Goal: Task Accomplishment & Management: Complete application form

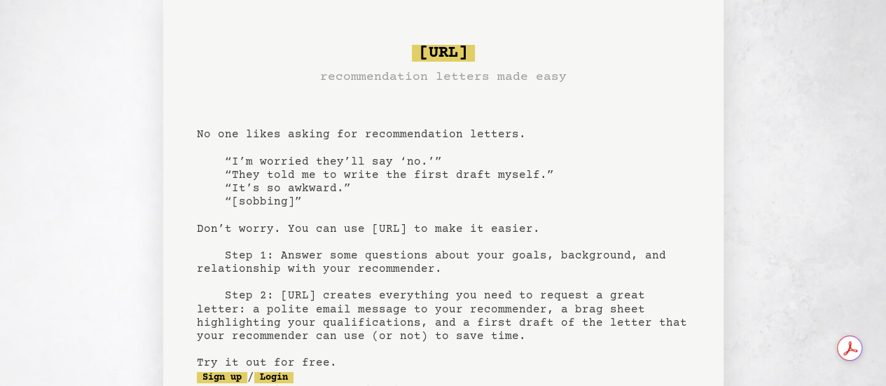
click at [215, 138] on pre "[URL] recommendation letters made easy No one likes asking for recommendation l…" at bounding box center [443, 244] width 493 height 410
drag, startPoint x: 0, startPoint y: 0, endPoint x: 346, endPoint y: 138, distance: 372.4
click at [346, 138] on pre "[URL] recommendation letters made easy No one likes asking for recommendation l…" at bounding box center [443, 244] width 493 height 410
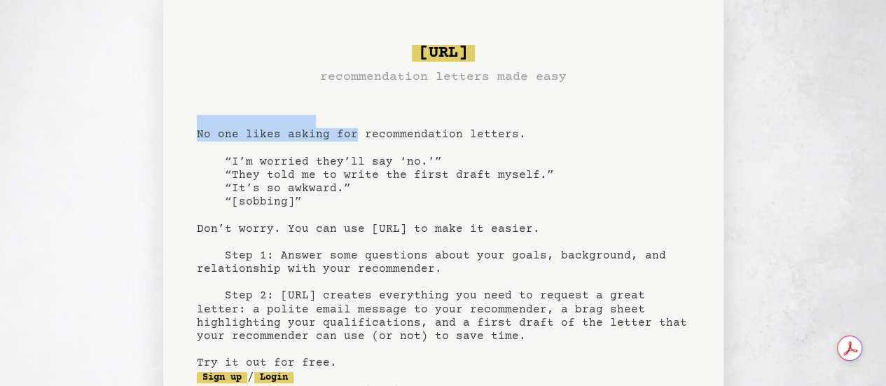
drag, startPoint x: 346, startPoint y: 138, endPoint x: 212, endPoint y: 123, distance: 134.6
click at [212, 123] on pre "[URL] recommendation letters made easy No one likes asking for recommendation l…" at bounding box center [443, 244] width 493 height 410
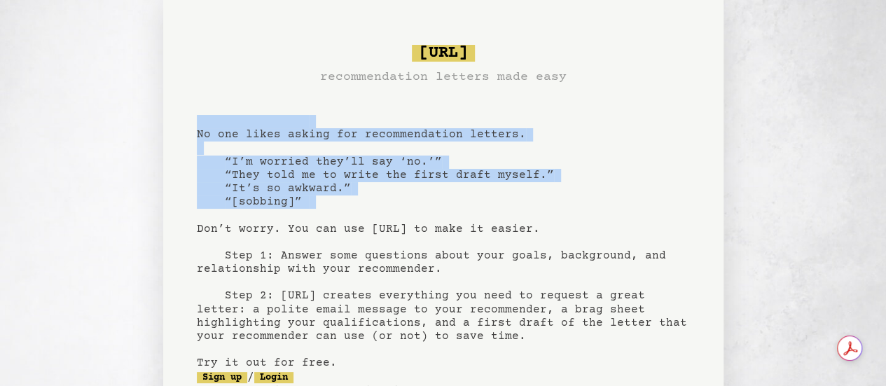
drag, startPoint x: 212, startPoint y: 123, endPoint x: 291, endPoint y: 204, distance: 113.4
click at [291, 204] on pre "[URL] recommendation letters made easy No one likes asking for recommendation l…" at bounding box center [443, 244] width 493 height 410
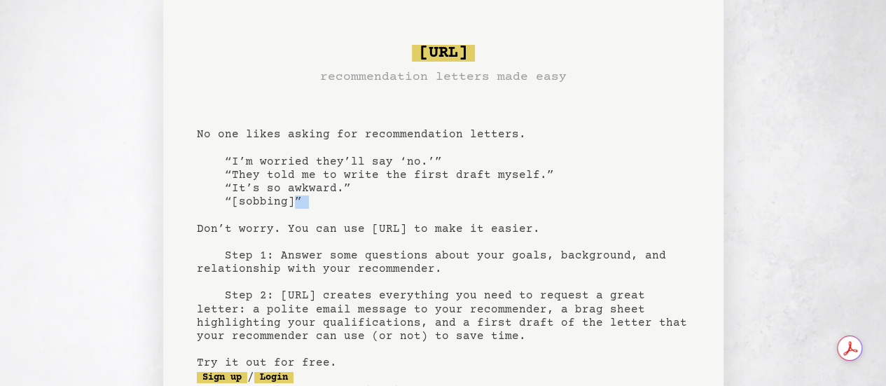
click at [291, 204] on pre "[URL] recommendation letters made easy No one likes asking for recommendation l…" at bounding box center [443, 244] width 493 height 410
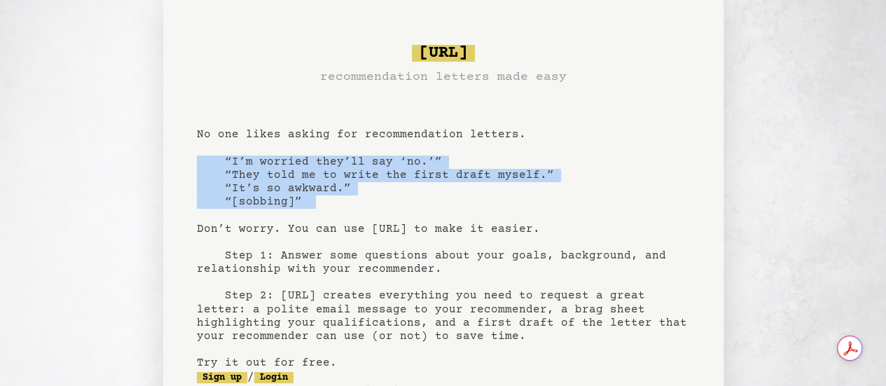
drag, startPoint x: 291, startPoint y: 204, endPoint x: 221, endPoint y: 167, distance: 78.9
click at [221, 167] on pre "[URL] recommendation letters made easy No one likes asking for recommendation l…" at bounding box center [443, 244] width 493 height 410
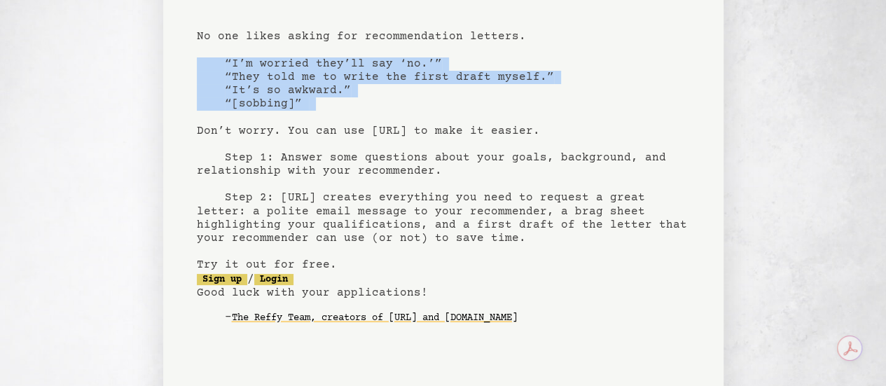
scroll to position [102, 0]
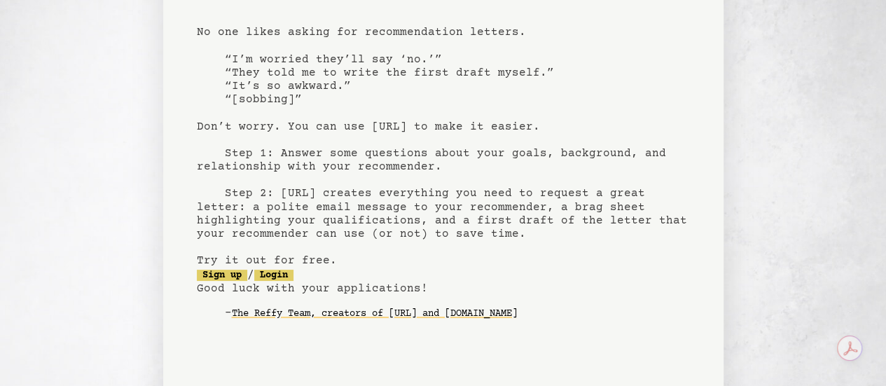
click at [224, 155] on pre "[URL] recommendation letters made easy No one likes asking for recommendation l…" at bounding box center [443, 142] width 493 height 410
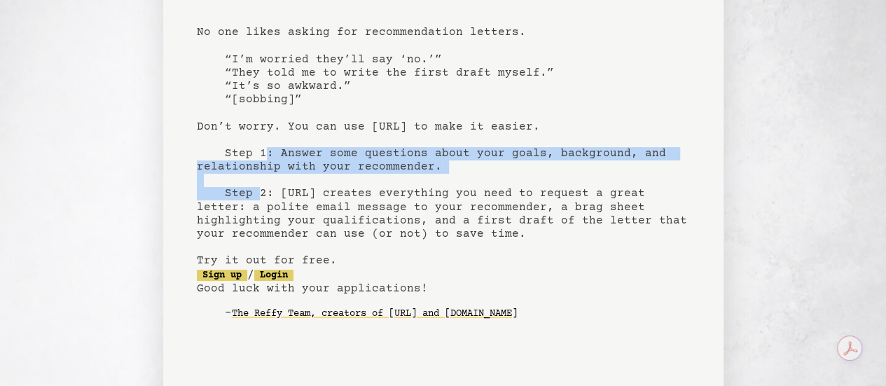
drag, startPoint x: 224, startPoint y: 155, endPoint x: 262, endPoint y: 167, distance: 39.9
click at [262, 167] on pre "[URL] recommendation letters made easy No one likes asking for recommendation l…" at bounding box center [443, 142] width 493 height 410
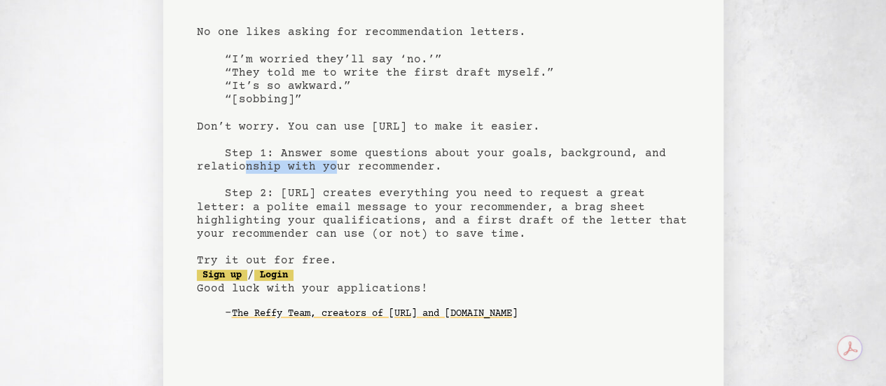
click at [262, 167] on pre "[URL] recommendation letters made easy No one likes asking for recommendation l…" at bounding box center [443, 142] width 493 height 410
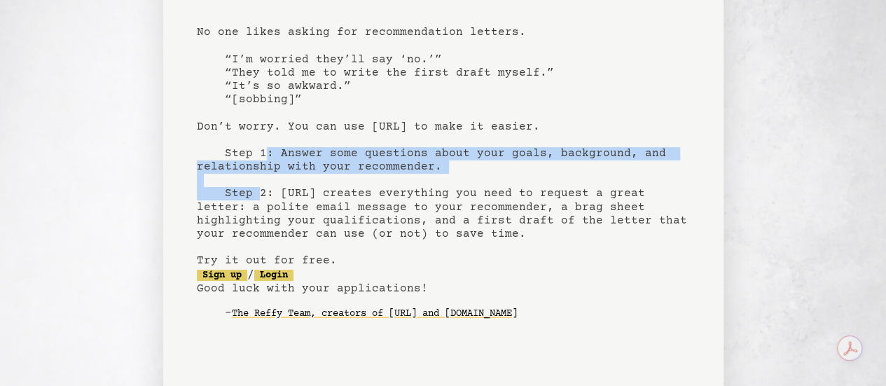
drag, startPoint x: 262, startPoint y: 167, endPoint x: 242, endPoint y: 154, distance: 23.7
click at [242, 154] on pre "[URL] recommendation letters made easy No one likes asking for recommendation l…" at bounding box center [443, 142] width 493 height 410
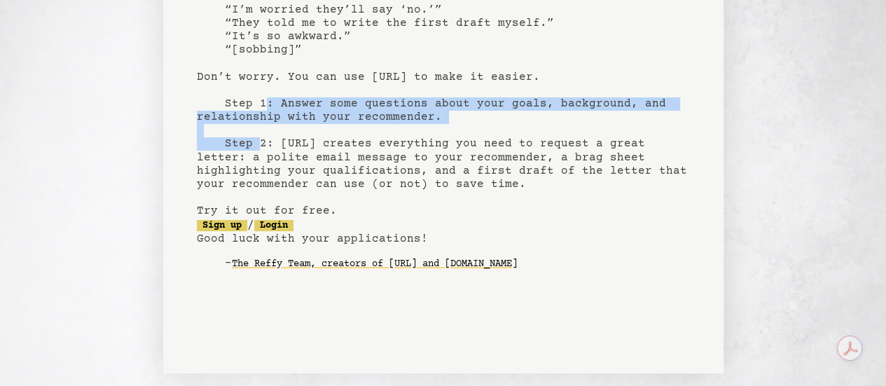
scroll to position [164, 0]
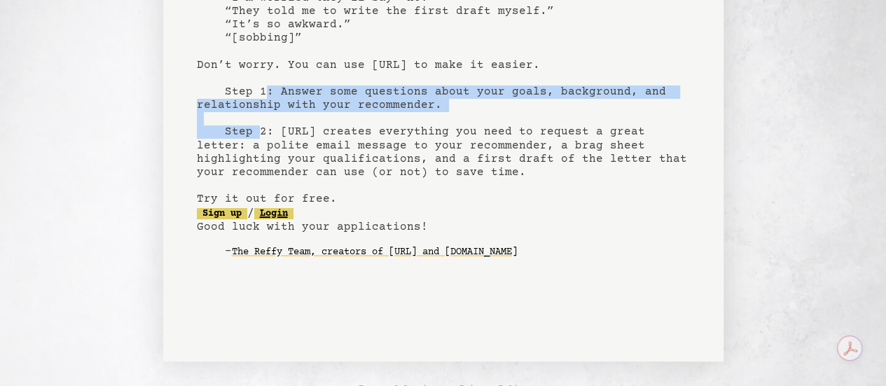
click at [281, 214] on link "Login" at bounding box center [273, 213] width 39 height 11
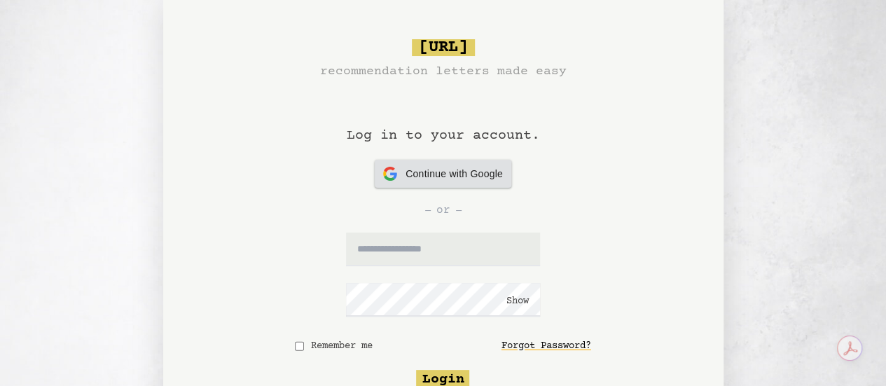
click at [422, 177] on span "Continue with Google" at bounding box center [453, 174] width 97 height 15
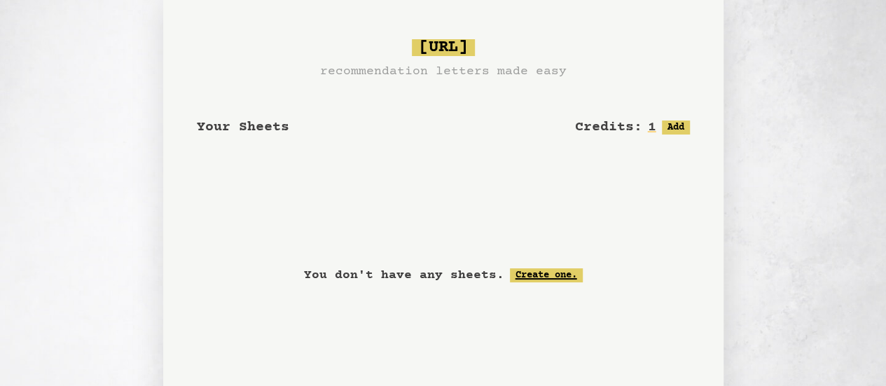
click at [531, 274] on link "Create one." at bounding box center [546, 275] width 73 height 14
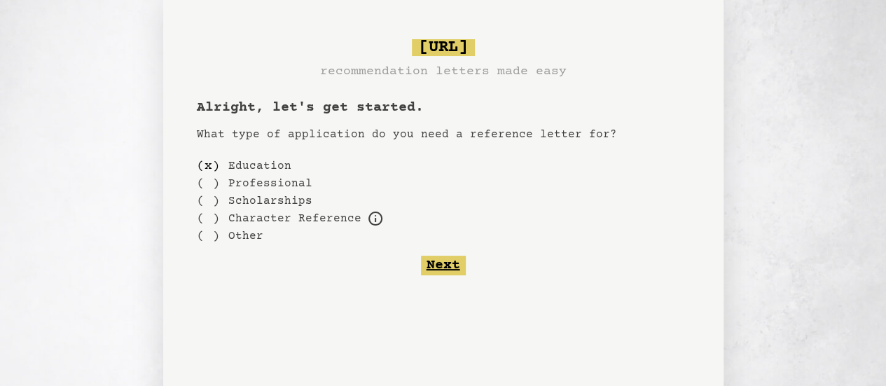
click at [438, 261] on button "Next" at bounding box center [443, 266] width 45 height 20
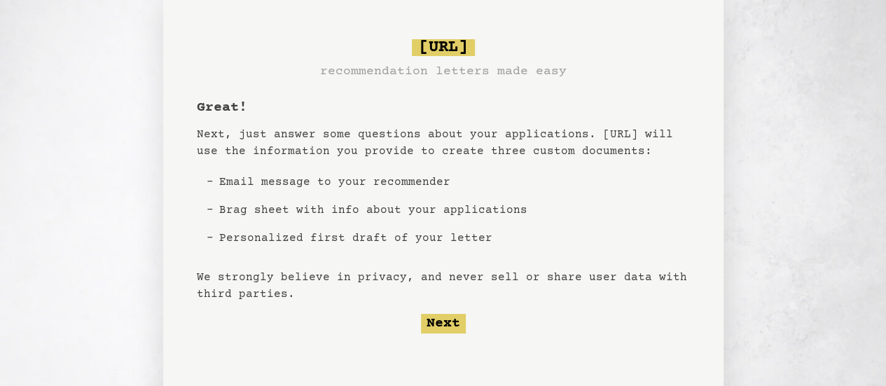
click at [248, 134] on p "Next, just answer some questions about your applications. Bragsheet.ai will use…" at bounding box center [443, 143] width 493 height 34
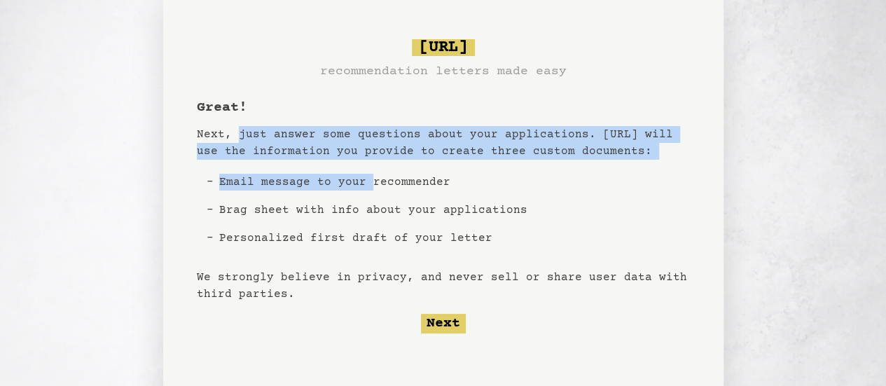
drag, startPoint x: 248, startPoint y: 134, endPoint x: 361, endPoint y: 170, distance: 118.3
click at [361, 170] on div "Great! Next, just answer some questions about your applications. Bragsheet.ai w…" at bounding box center [443, 215] width 493 height 235
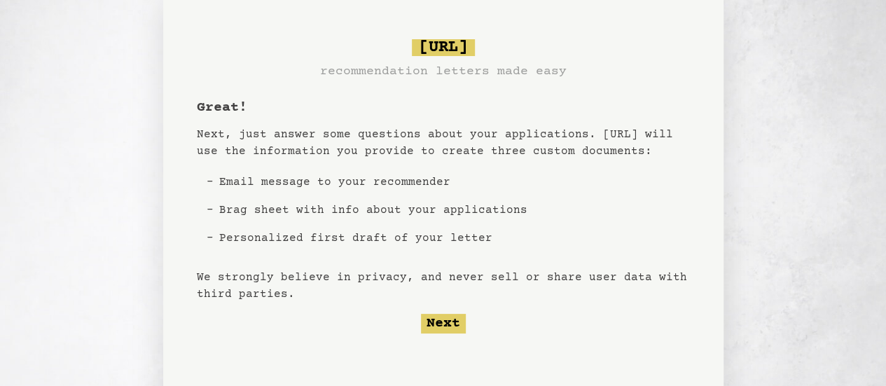
click at [416, 186] on li "Email message to your recommender" at bounding box center [373, 182] width 319 height 28
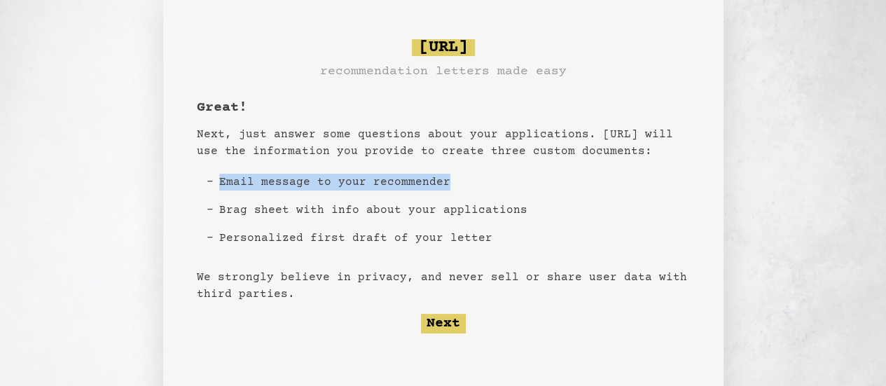
drag, startPoint x: 416, startPoint y: 186, endPoint x: 235, endPoint y: 193, distance: 181.5
click at [235, 193] on li "Email message to your recommender" at bounding box center [373, 182] width 319 height 28
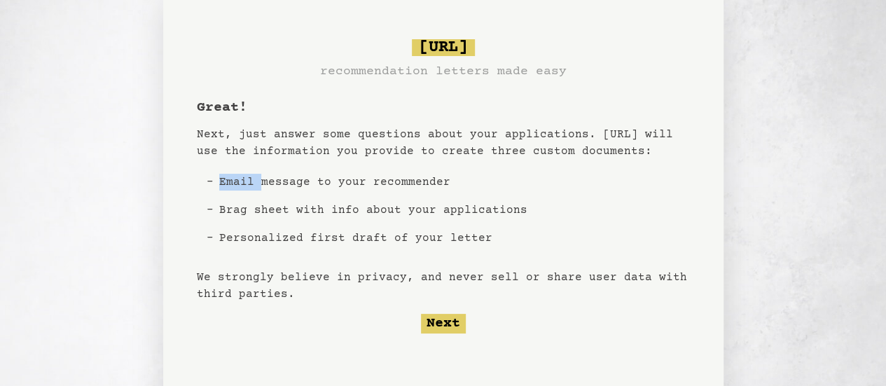
click at [235, 193] on li "Email message to your recommender" at bounding box center [373, 182] width 319 height 28
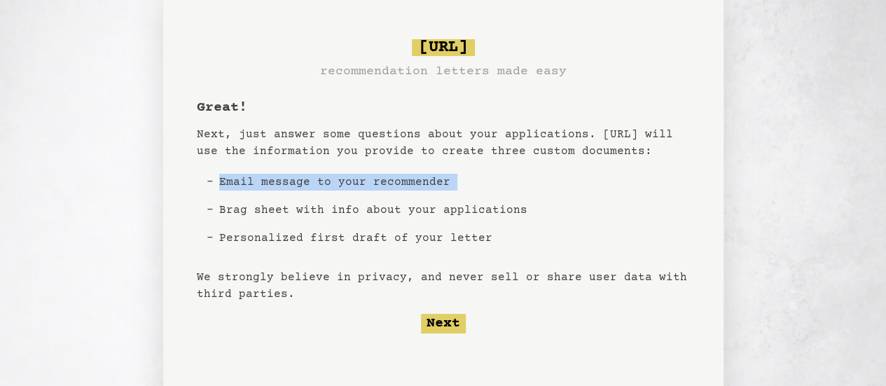
drag, startPoint x: 235, startPoint y: 193, endPoint x: 387, endPoint y: 176, distance: 153.5
click at [387, 176] on li "Email message to your recommender" at bounding box center [373, 182] width 319 height 28
drag, startPoint x: 387, startPoint y: 176, endPoint x: 213, endPoint y: 187, distance: 174.7
click at [214, 187] on li "Email message to your recommender" at bounding box center [373, 182] width 319 height 28
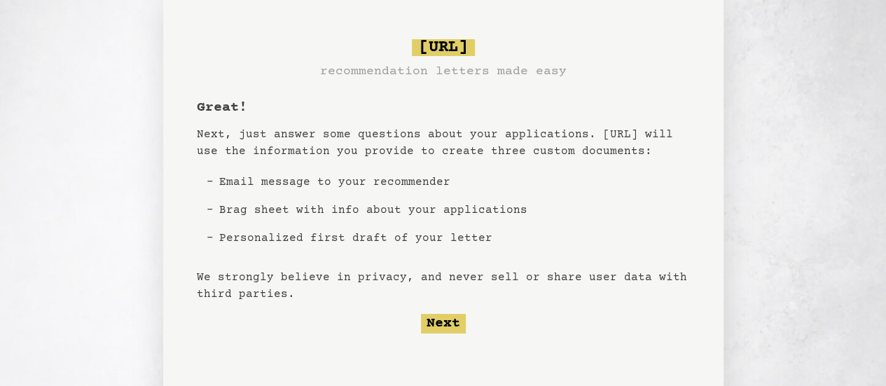
click at [235, 211] on li "Brag sheet with info about your applications" at bounding box center [373, 210] width 319 height 28
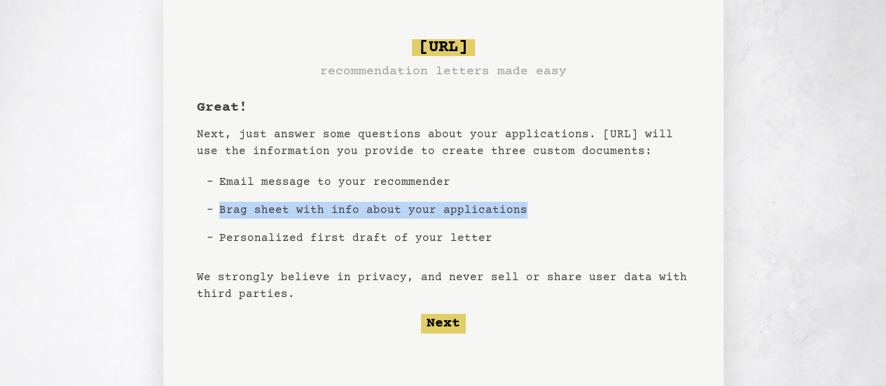
drag, startPoint x: 235, startPoint y: 211, endPoint x: 499, endPoint y: 202, distance: 264.1
click at [499, 202] on li "Brag sheet with info about your applications" at bounding box center [373, 210] width 319 height 28
click at [443, 323] on button "Next" at bounding box center [443, 324] width 45 height 20
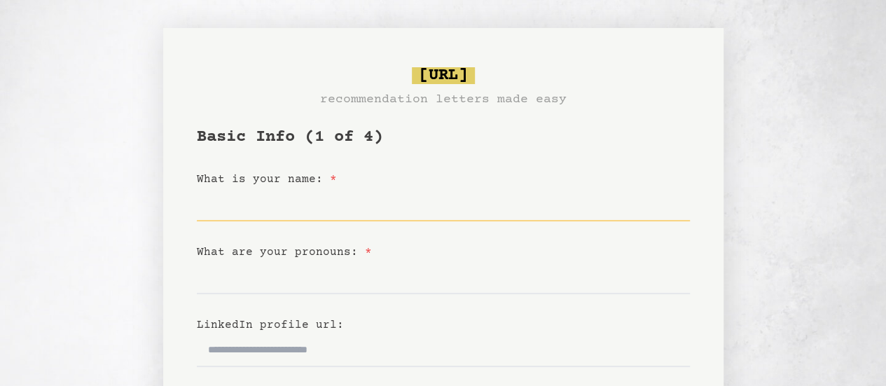
click at [276, 208] on input "What is your name: *" at bounding box center [443, 205] width 493 height 34
type input "**********"
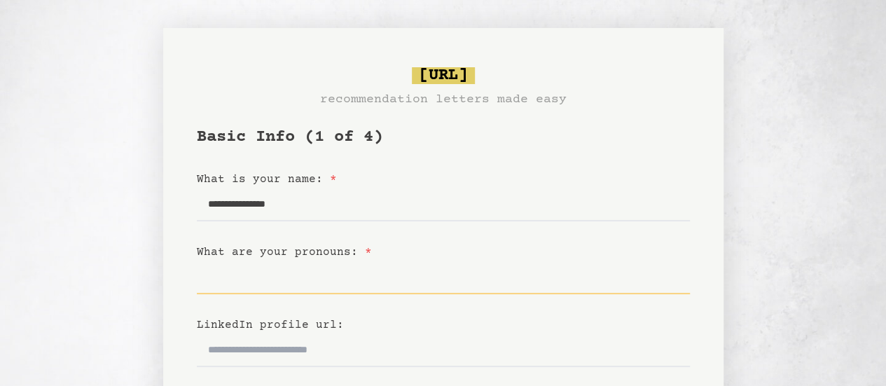
click at [339, 279] on input "What are your pronouns: *" at bounding box center [443, 277] width 493 height 34
type input "*"
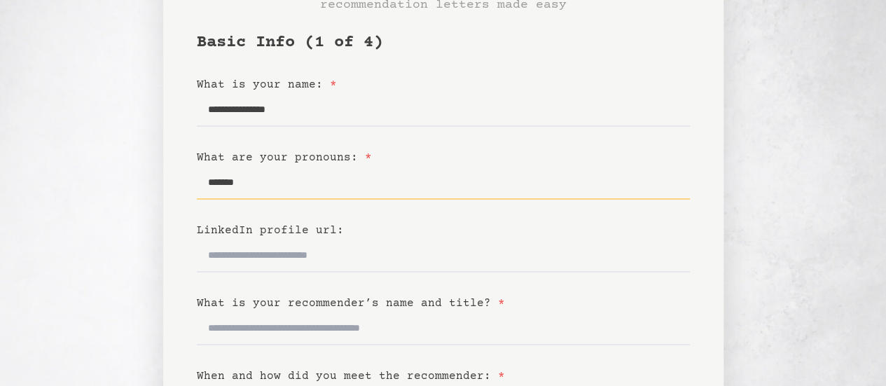
scroll to position [103, 0]
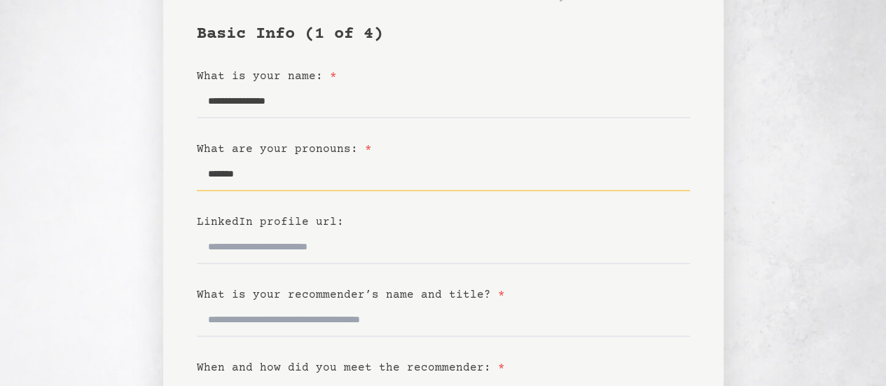
type input "*******"
click at [370, 278] on form "**********" at bounding box center [443, 359] width 493 height 672
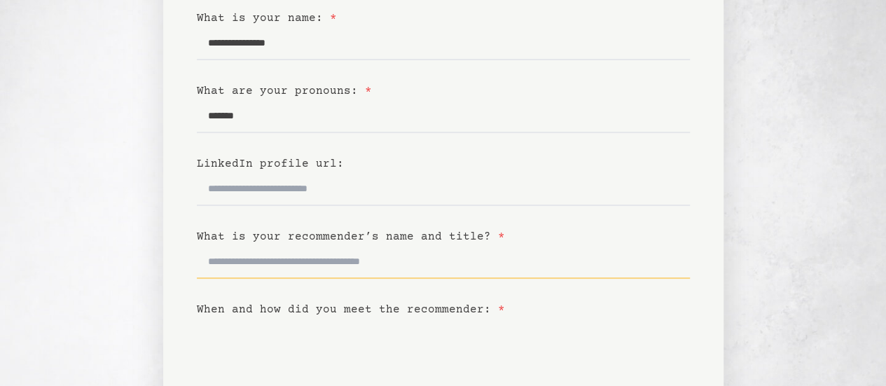
click at [310, 260] on input "What is your recommender’s name and title? *" at bounding box center [443, 262] width 493 height 34
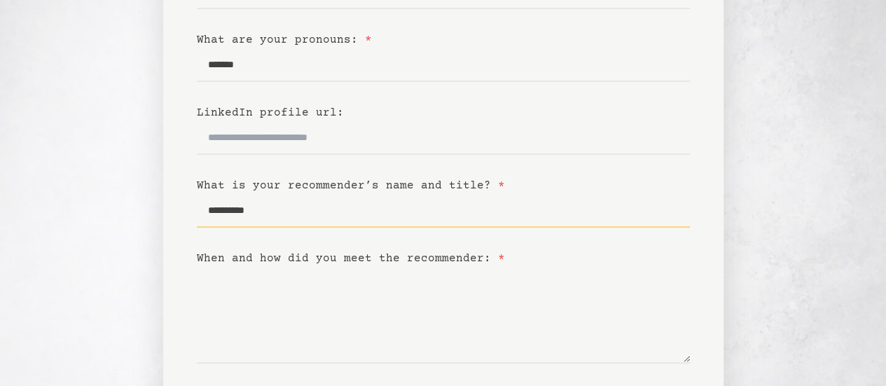
scroll to position [214, 0]
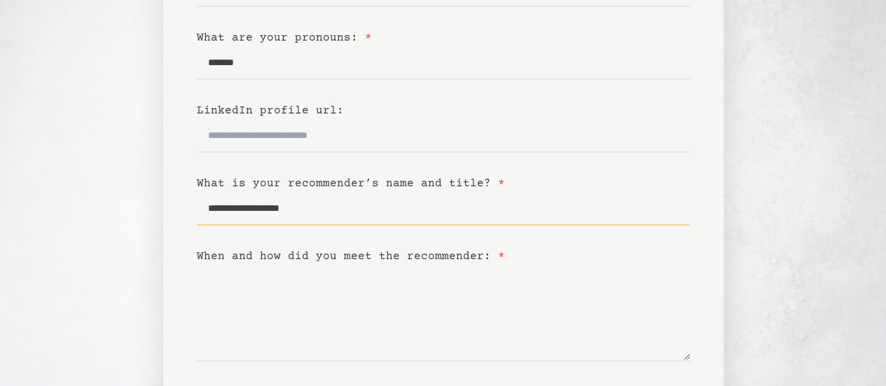
click at [244, 209] on input "**********" at bounding box center [443, 209] width 493 height 34
click at [249, 209] on input "********" at bounding box center [443, 209] width 493 height 34
paste input "**********"
click at [249, 209] on input "**********" at bounding box center [443, 209] width 493 height 34
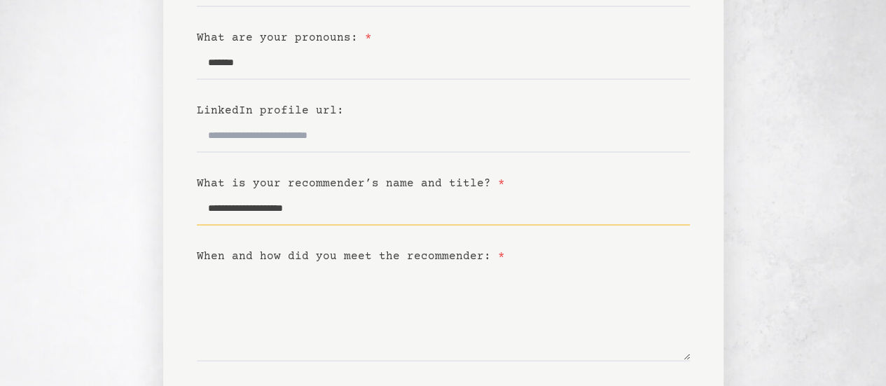
click at [372, 217] on input "**********" at bounding box center [443, 209] width 493 height 34
paste input "**********"
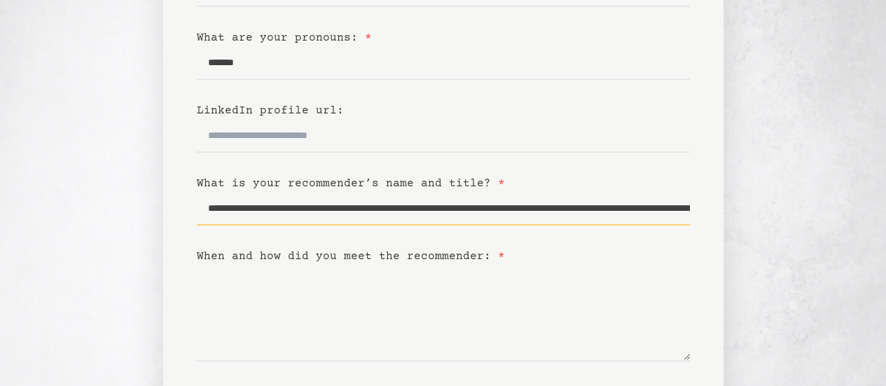
scroll to position [0, 923]
type input "**********"
